Goal: Transaction & Acquisition: Purchase product/service

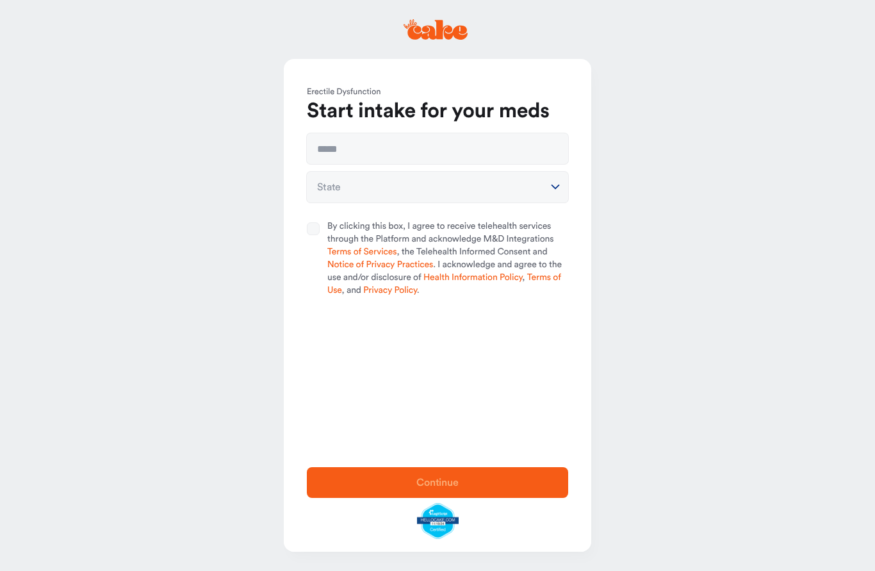
click at [420, 24] on icon at bounding box center [436, 29] width 64 height 21
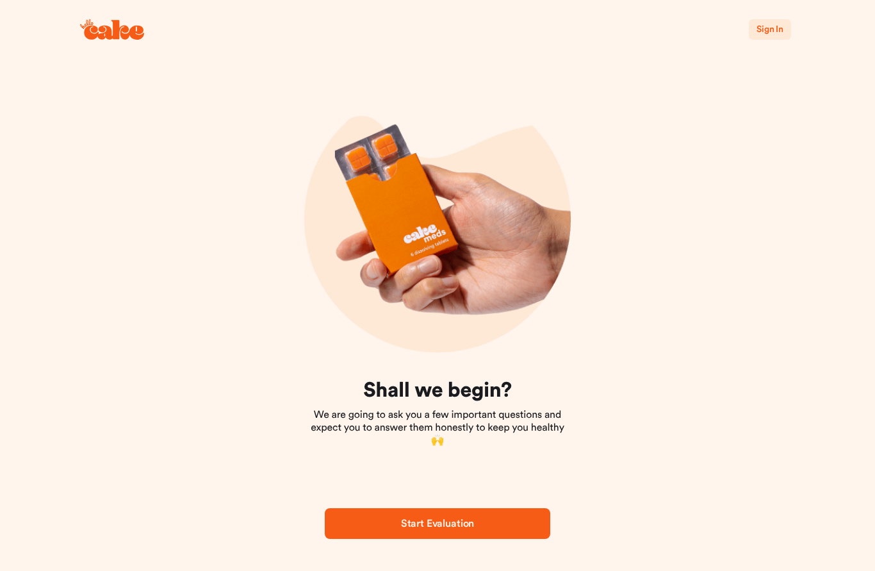
click at [770, 25] on span "Sign In" at bounding box center [770, 29] width 27 height 9
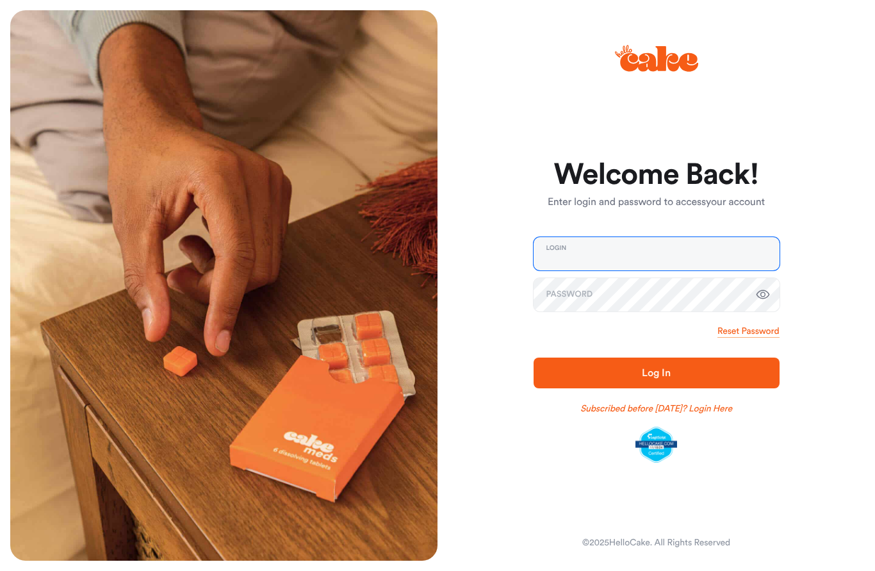
click at [560, 246] on input "email" at bounding box center [657, 253] width 246 height 33
type input "******"
click at [656, 373] on button "Log In" at bounding box center [657, 372] width 246 height 31
click at [624, 407] on link "Subscribed before [DATE]? Login Here" at bounding box center [656, 408] width 152 height 13
